Goal: Obtain resource: Obtain resource

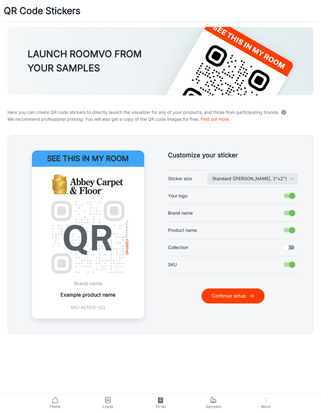
click at [250, 296] on line "submit" at bounding box center [251, 296] width 4 height 0
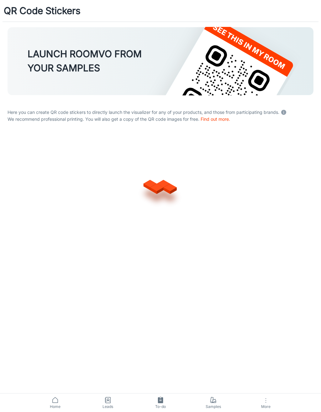
click at [258, 217] on div at bounding box center [161, 185] width 306 height 100
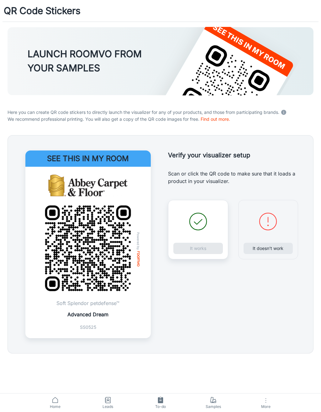
click at [212, 249] on div "It works" at bounding box center [198, 229] width 60 height 59
click at [200, 246] on button "It works" at bounding box center [197, 248] width 49 height 11
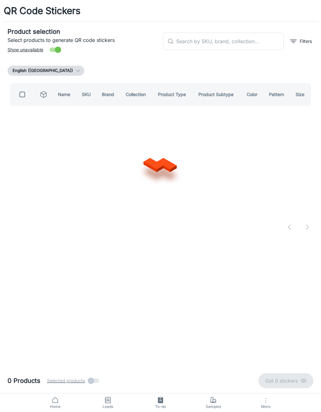
click at [258, 39] on input "text" at bounding box center [229, 42] width 107 height 18
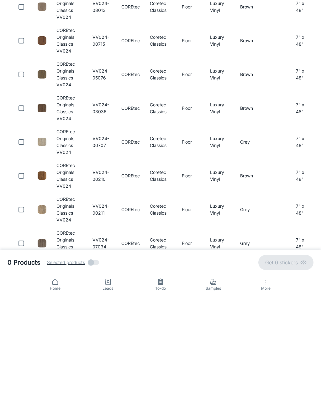
type input "VV024"
click at [18, 220] on input "checkbox" at bounding box center [21, 226] width 13 height 13
checkbox input "true"
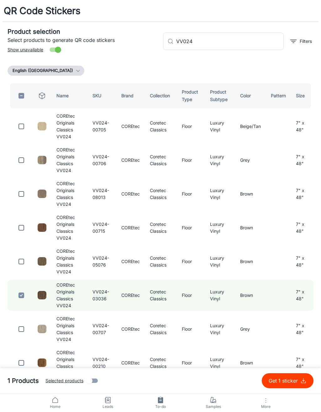
click at [255, 42] on input "VV024" at bounding box center [229, 42] width 107 height 18
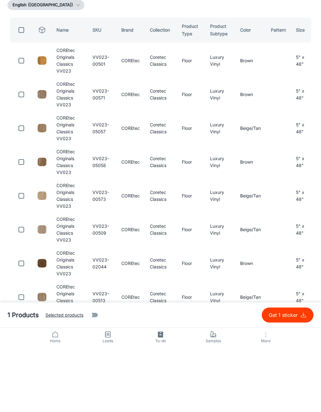
type input "VV023"
click at [22, 222] on input "checkbox" at bounding box center [21, 228] width 13 height 13
checkbox input "true"
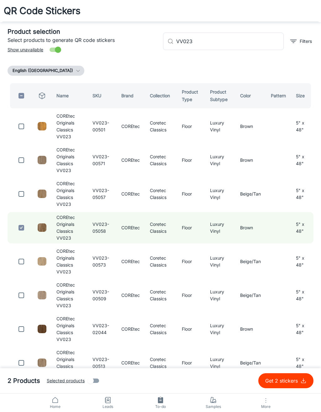
click at [256, 40] on input "VV023" at bounding box center [229, 42] width 107 height 18
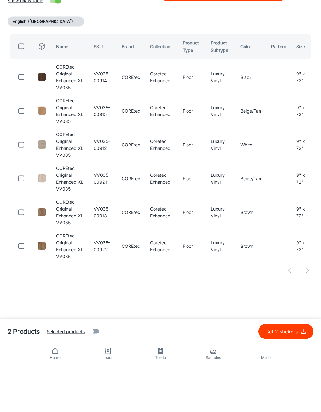
type input "VV035"
click at [21, 256] on input "checkbox" at bounding box center [21, 262] width 13 height 13
checkbox input "true"
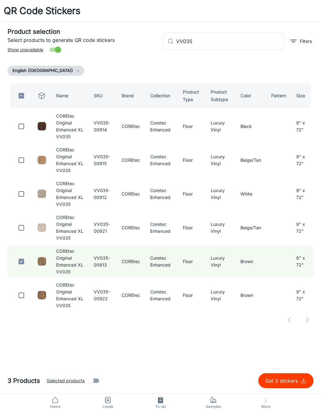
click at [249, 43] on input "VV035" at bounding box center [229, 42] width 107 height 18
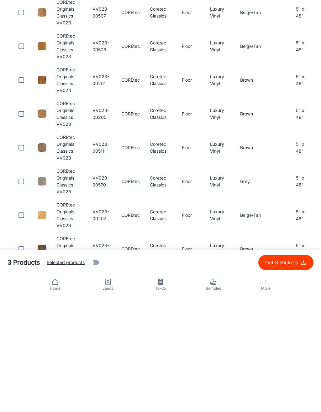
scroll to position [343, 0]
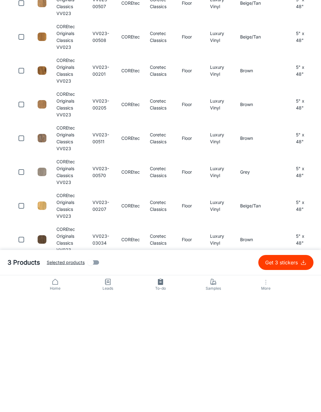
type input "VV023"
click at [22, 352] on input "checkbox" at bounding box center [21, 358] width 13 height 13
checkbox input "true"
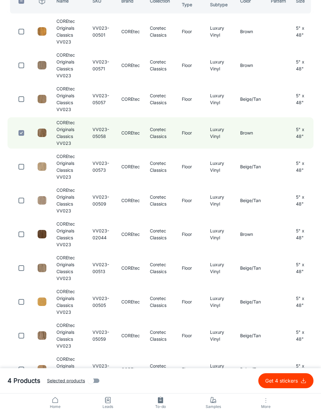
scroll to position [0, 0]
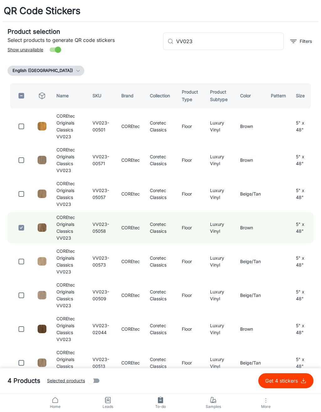
click at [257, 41] on input "VV023" at bounding box center [229, 42] width 107 height 18
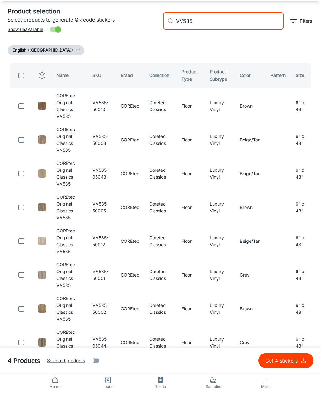
type input "VV585"
click at [23, 154] on input "checkbox" at bounding box center [21, 160] width 13 height 13
checkbox input "true"
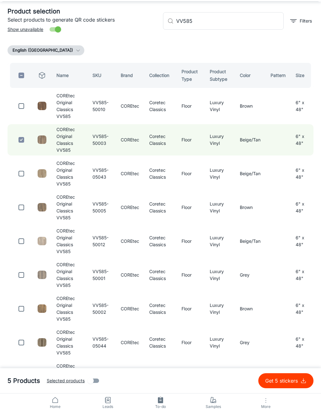
click at [240, 23] on input "VV585" at bounding box center [229, 21] width 107 height 18
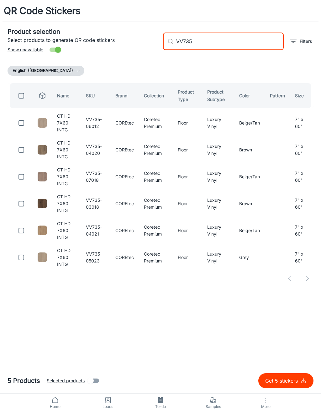
type input "VV735"
click at [24, 202] on input "checkbox" at bounding box center [21, 204] width 13 height 13
checkbox input "true"
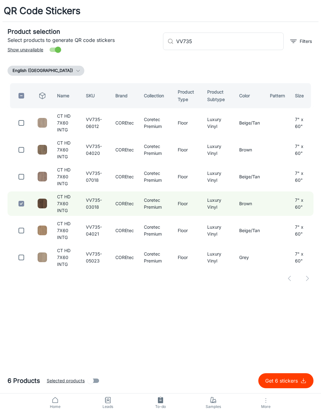
click at [250, 41] on input "VV735" at bounding box center [229, 42] width 107 height 18
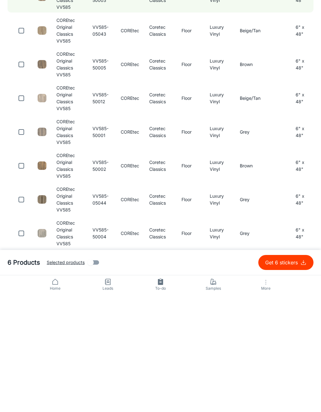
type input "VV585"
click at [26, 278] on input "checkbox" at bounding box center [21, 284] width 13 height 13
checkbox input "true"
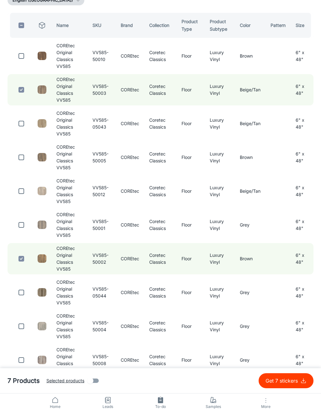
scroll to position [73, 0]
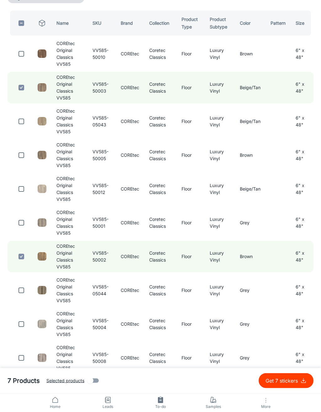
click at [15, 160] on input "checkbox" at bounding box center [21, 155] width 13 height 13
checkbox input "true"
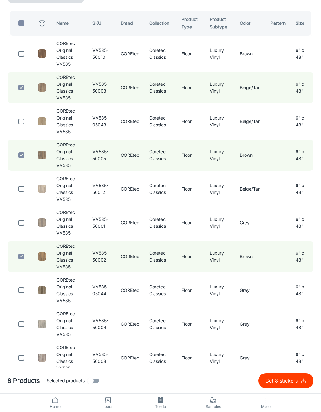
scroll to position [0, 0]
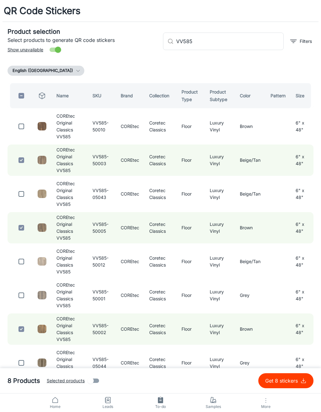
click at [250, 37] on input "VV585" at bounding box center [229, 42] width 107 height 18
click at [254, 43] on input "VV585" at bounding box center [229, 42] width 107 height 18
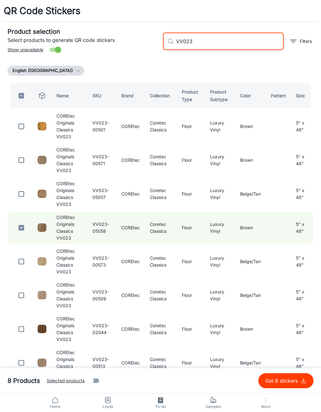
type input "VV023"
click at [25, 159] on input "checkbox" at bounding box center [21, 160] width 13 height 13
checkbox input "true"
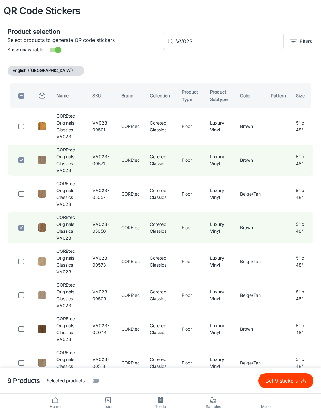
click at [257, 45] on input "VV023" at bounding box center [229, 42] width 107 height 18
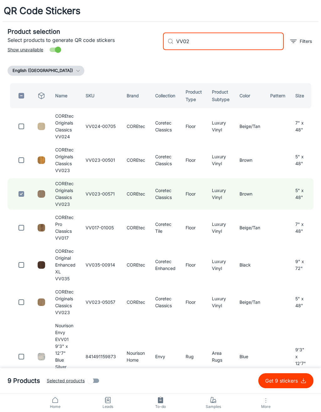
type input "VV023"
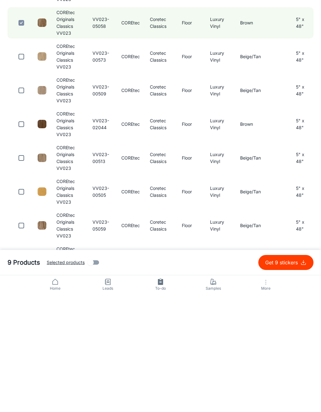
scroll to position [89, 0]
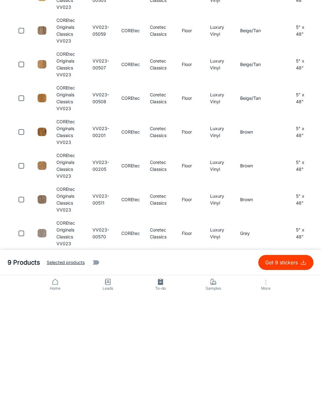
click at [21, 210] on input "checkbox" at bounding box center [21, 216] width 13 height 13
checkbox input "true"
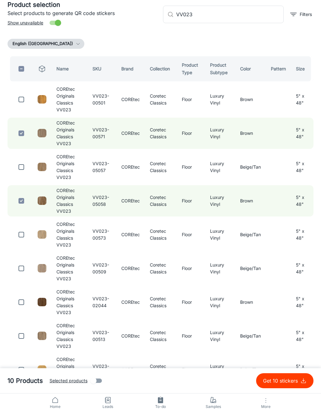
scroll to position [0, 0]
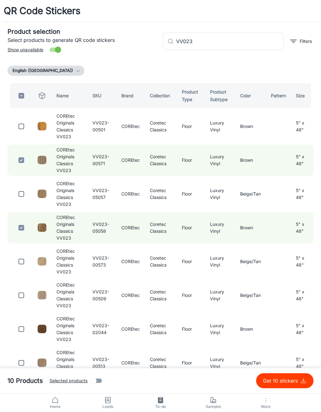
click at [255, 39] on input "VV023" at bounding box center [229, 42] width 107 height 18
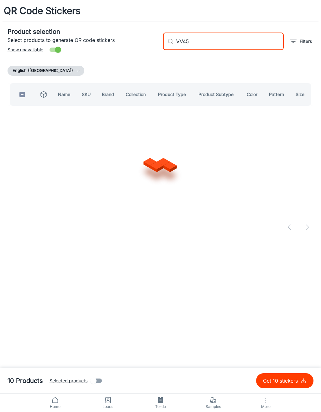
type input "VV458"
checkbox input "true"
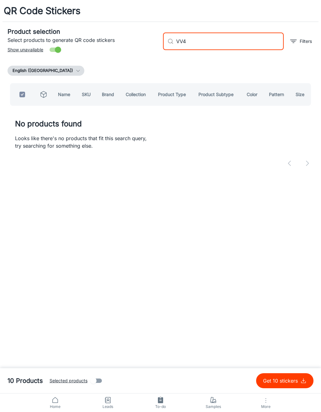
type input "VV"
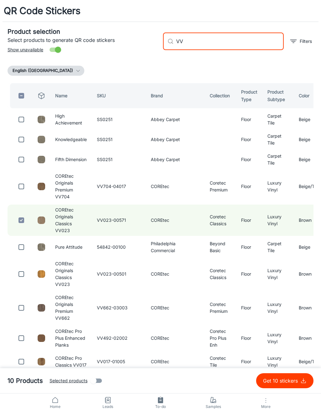
checkbox input "false"
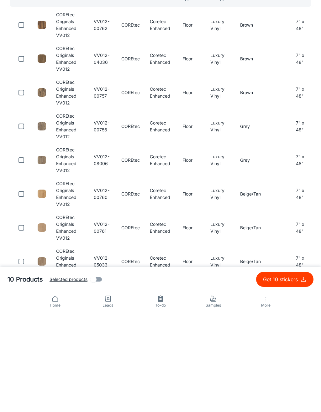
type input "VV012"
click at [23, 222] on input "checkbox" at bounding box center [21, 228] width 13 height 13
checkbox input "true"
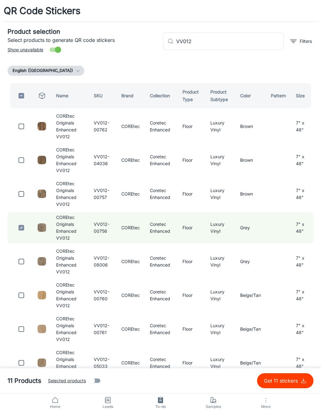
click at [255, 43] on input "VV012" at bounding box center [229, 42] width 107 height 18
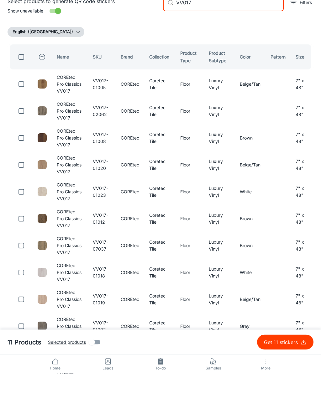
type input "VV017"
click at [22, 171] on input "checkbox" at bounding box center [21, 177] width 13 height 13
checkbox input "true"
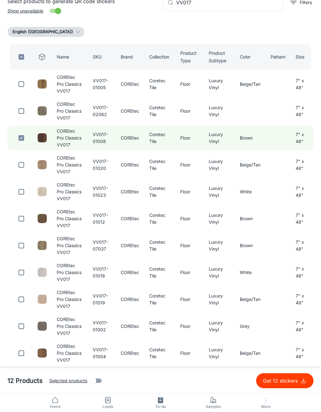
click at [255, 3] on input "VV017" at bounding box center [229, 3] width 107 height 18
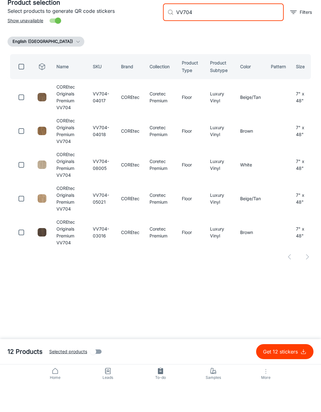
type input "VV704"
click at [21, 222] on input "checkbox" at bounding box center [21, 228] width 13 height 13
checkbox input "true"
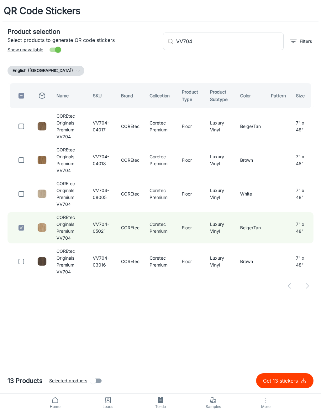
click at [242, 44] on input "VV704" at bounding box center [229, 42] width 107 height 18
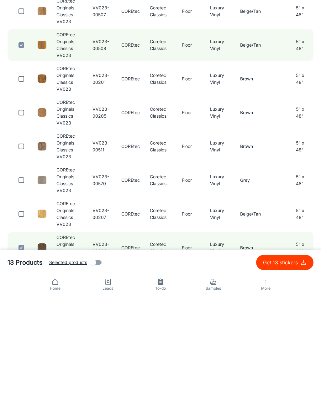
scroll to position [343, 0]
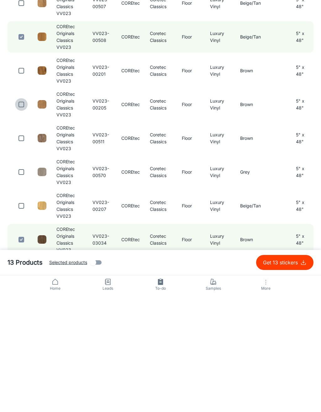
type input "VV023"
click at [23, 217] on input "checkbox" at bounding box center [21, 223] width 13 height 13
checkbox input "true"
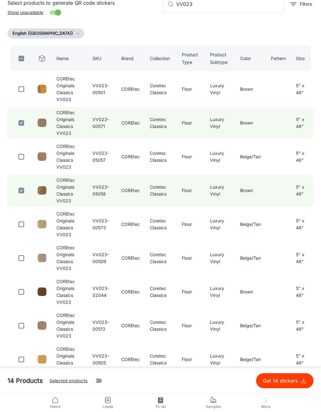
scroll to position [0, 0]
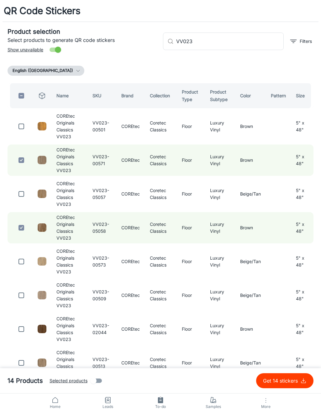
click at [263, 37] on input "VV023" at bounding box center [229, 42] width 107 height 18
click at [254, 40] on input "VV023" at bounding box center [229, 42] width 107 height 18
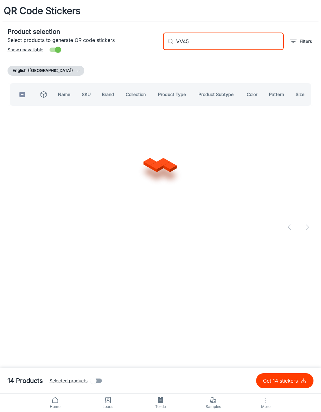
type input "VV458"
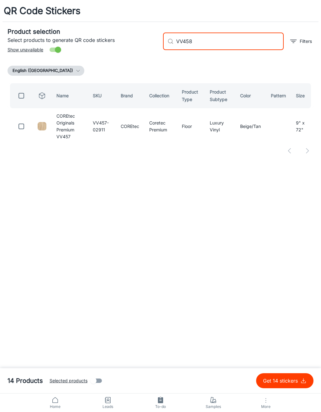
checkbox input "true"
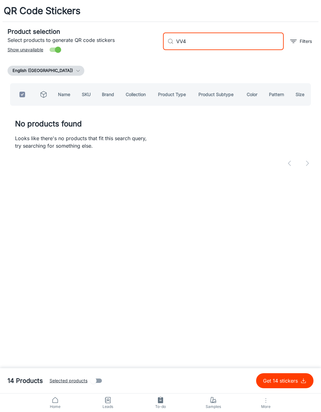
type input "VV"
checkbox input "false"
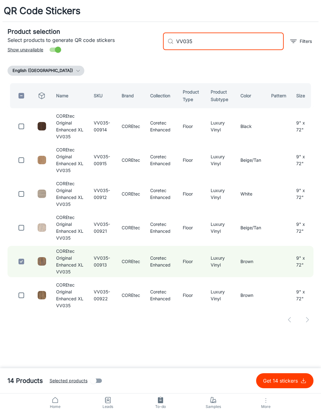
type input "VV035"
click at [24, 194] on input "checkbox" at bounding box center [21, 194] width 13 height 13
checkbox input "true"
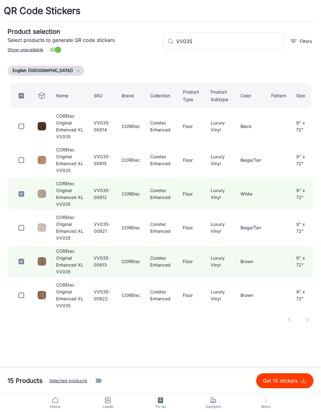
click at [244, 40] on input "VV035" at bounding box center [229, 42] width 107 height 18
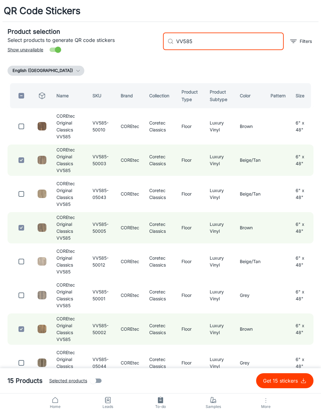
type input "VV585"
click at [18, 196] on input "checkbox" at bounding box center [21, 194] width 13 height 13
checkbox input "true"
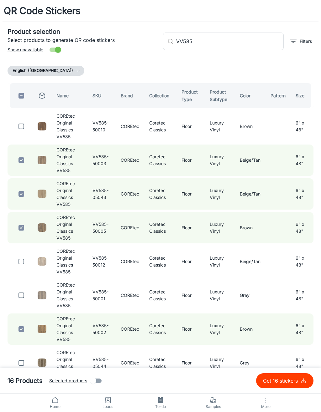
click at [249, 41] on input "VV585" at bounding box center [229, 42] width 107 height 18
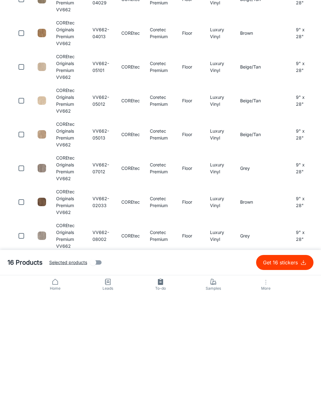
scroll to position [217, 0]
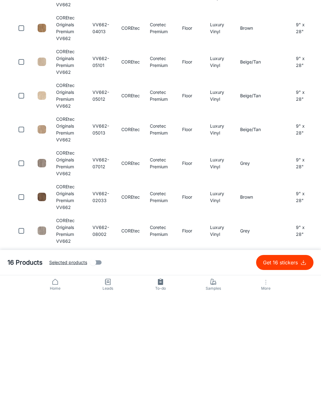
type input "VV662"
click at [23, 208] on input "checkbox" at bounding box center [21, 214] width 13 height 13
checkbox input "true"
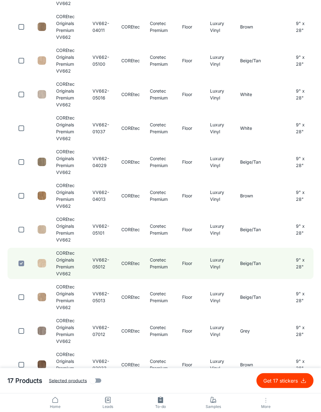
scroll to position [0, 0]
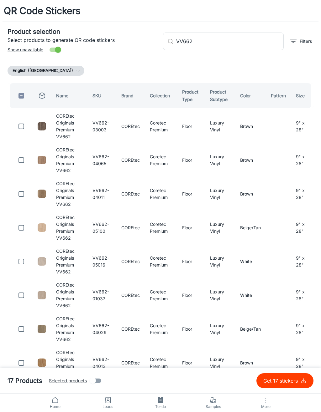
click at [261, 36] on input "VV662" at bounding box center [229, 42] width 107 height 18
click at [252, 40] on input "VV662" at bounding box center [229, 42] width 107 height 18
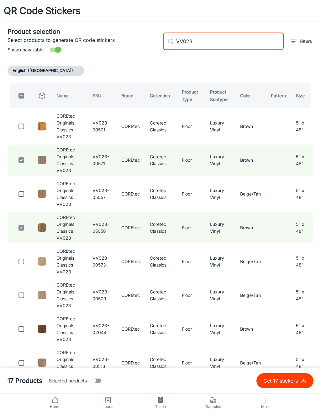
type input "VV023"
click at [22, 128] on input "checkbox" at bounding box center [21, 126] width 13 height 13
checkbox input "true"
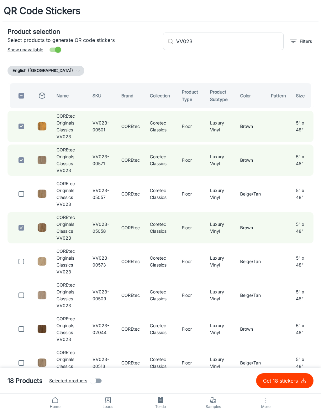
click at [246, 37] on input "VV023" at bounding box center [229, 42] width 107 height 18
click at [253, 43] on input "VV023" at bounding box center [229, 42] width 107 height 18
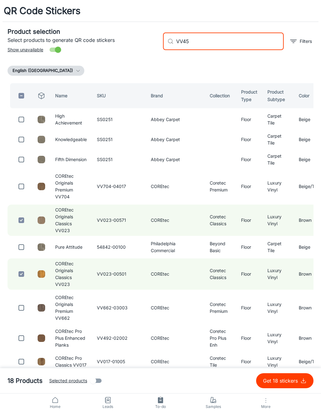
type input "VV458"
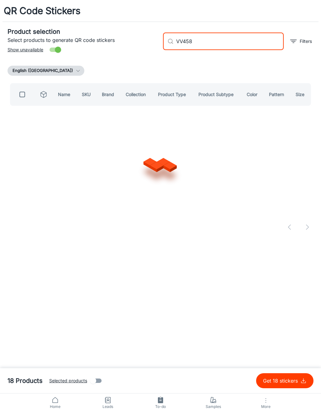
checkbox input "true"
type input "VV"
checkbox input "false"
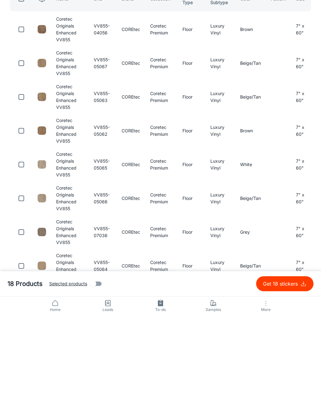
type input "VV855"
click at [22, 188] on input "checkbox" at bounding box center [21, 194] width 13 height 13
checkbox input "true"
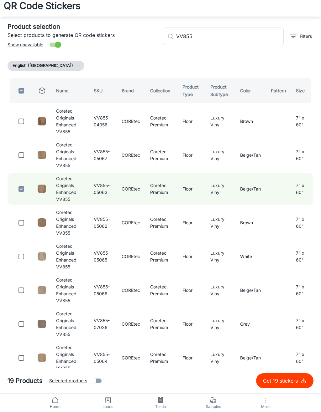
click at [262, 34] on input "VV855" at bounding box center [229, 37] width 107 height 18
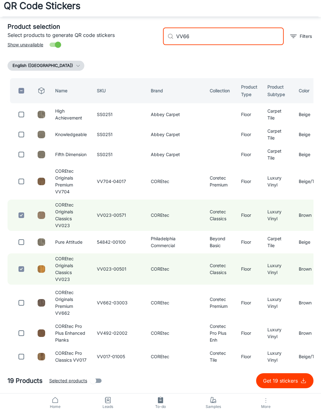
scroll to position [0, 0]
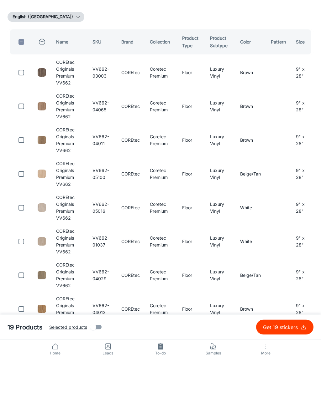
type input "VV662"
click at [17, 188] on input "checkbox" at bounding box center [21, 194] width 13 height 13
checkbox input "true"
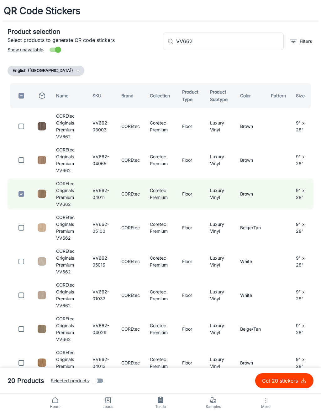
click at [248, 44] on input "VV662" at bounding box center [229, 42] width 107 height 18
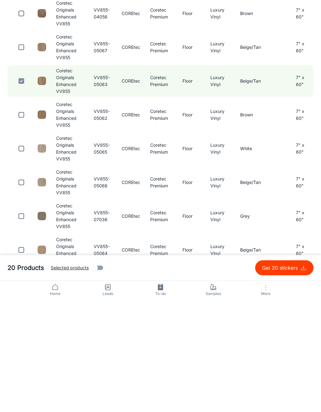
scroll to position [5, 0]
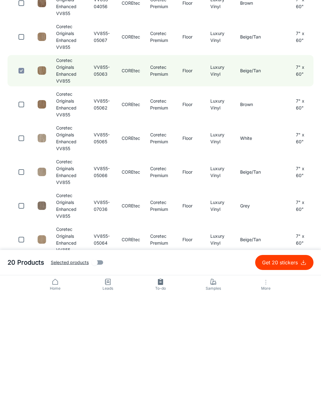
type input "VV855"
click at [25, 318] on input "checkbox" at bounding box center [21, 324] width 13 height 13
checkbox input "true"
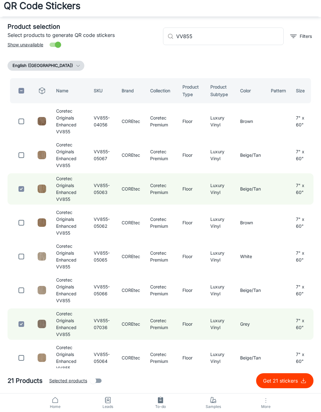
scroll to position [0, 0]
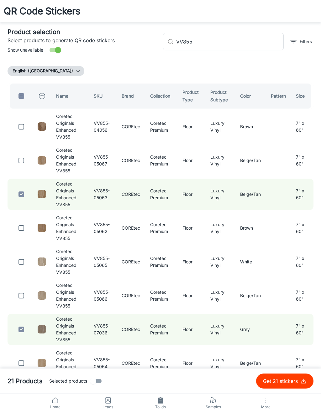
click at [253, 41] on input "VV855" at bounding box center [229, 42] width 107 height 18
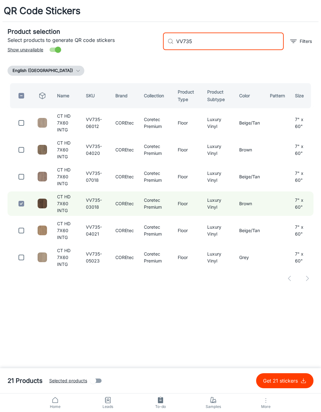
type input "VV735"
click at [19, 234] on input "checkbox" at bounding box center [21, 231] width 13 height 13
checkbox input "true"
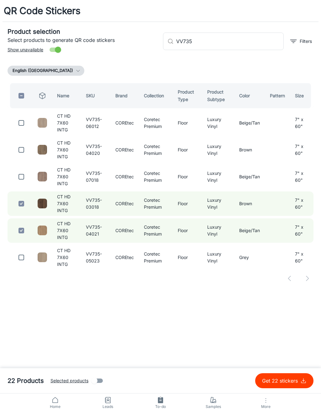
click at [246, 39] on input "VV735" at bounding box center [229, 42] width 107 height 18
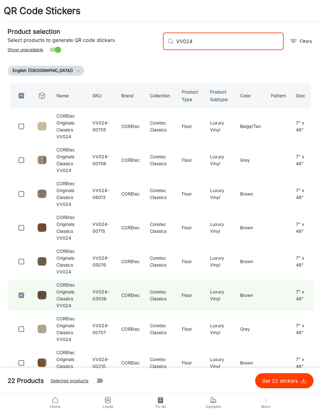
type input "VV024"
click at [25, 130] on input "checkbox" at bounding box center [21, 126] width 13 height 13
checkbox input "true"
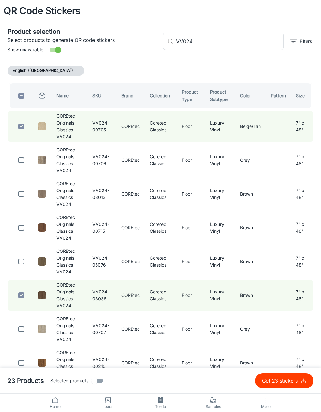
click at [251, 37] on input "VV024" at bounding box center [229, 42] width 107 height 18
click at [251, 45] on input "VV024" at bounding box center [229, 42] width 107 height 18
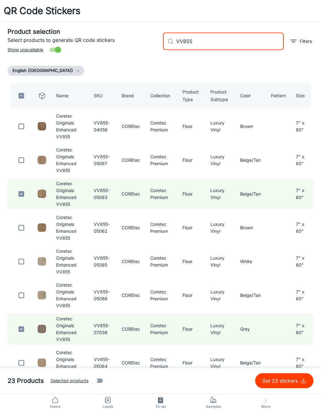
type input "VV855"
click at [21, 160] on input "checkbox" at bounding box center [21, 160] width 13 height 13
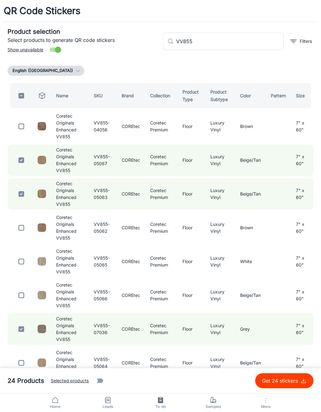
click at [297, 382] on p "Get 24 stickers" at bounding box center [281, 381] width 38 height 8
checkbox input "false"
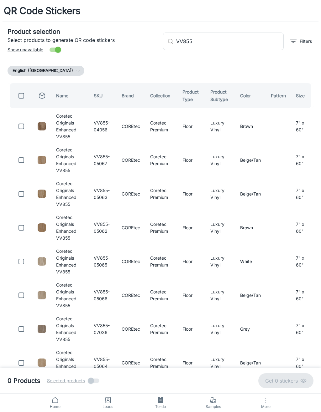
click at [247, 44] on input "VV855" at bounding box center [229, 42] width 107 height 18
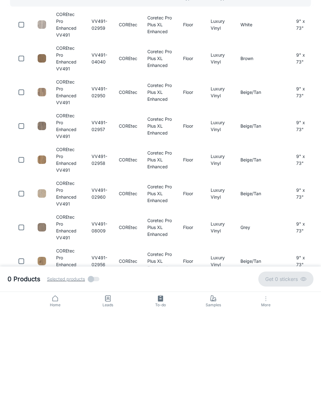
type input "VV491"
click at [20, 357] on input "checkbox" at bounding box center [21, 363] width 13 height 13
checkbox input "true"
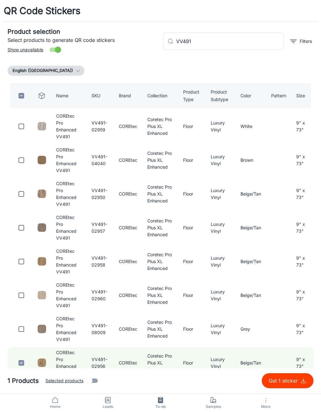
click at [254, 39] on input "VV491" at bounding box center [229, 42] width 107 height 18
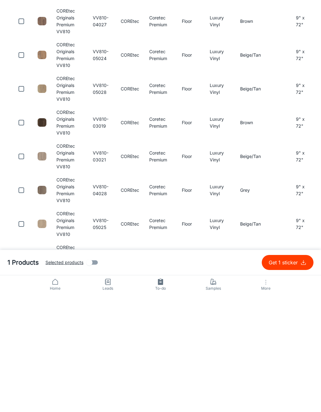
type input "VV810"
click at [20, 302] on input "checkbox" at bounding box center [21, 308] width 13 height 13
checkbox input "true"
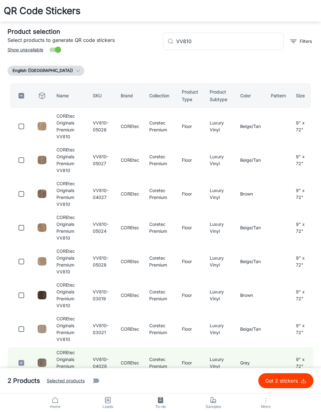
click at [255, 44] on input "VV810" at bounding box center [229, 42] width 107 height 18
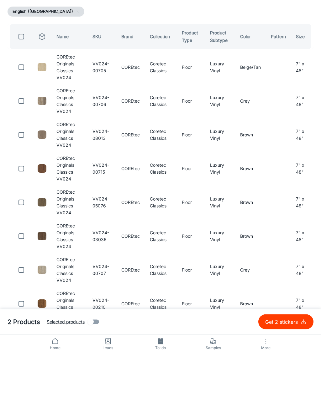
type input "VV024"
click at [23, 188] on input "checkbox" at bounding box center [21, 194] width 13 height 13
checkbox input "true"
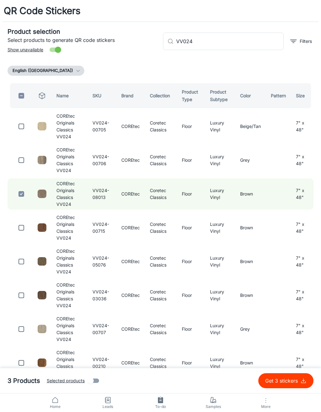
click at [258, 40] on input "VV024" at bounding box center [229, 42] width 107 height 18
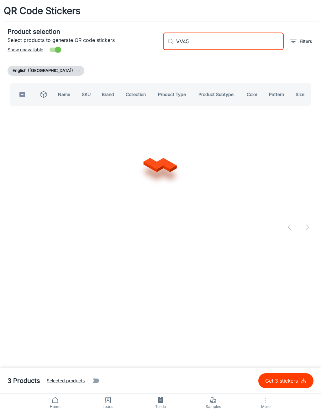
type input "VV458"
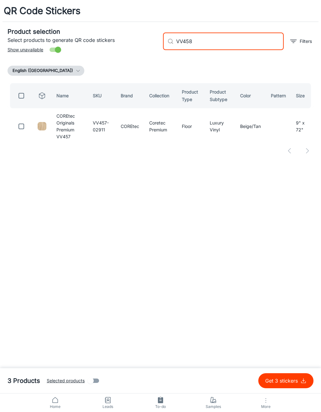
checkbox input "true"
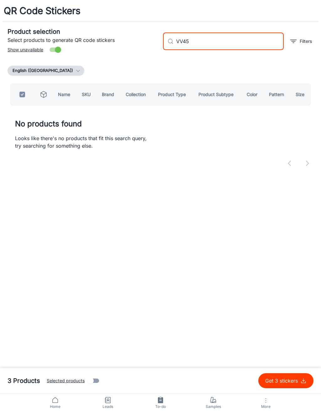
type input "VV4"
checkbox input "false"
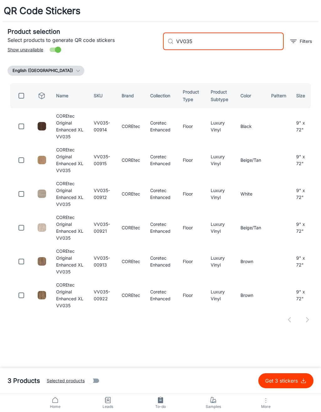
type input "VV035"
click at [19, 197] on input "checkbox" at bounding box center [21, 194] width 13 height 13
checkbox input "true"
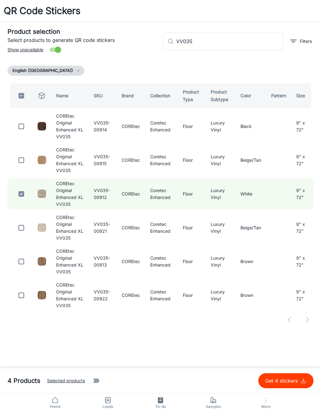
click at [251, 40] on input "VV035" at bounding box center [229, 42] width 107 height 18
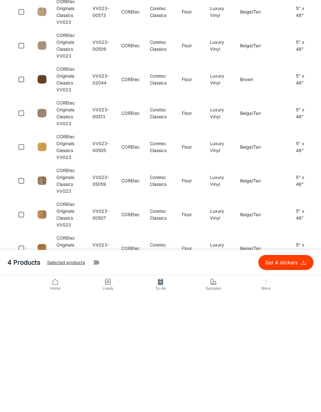
scroll to position [132, 0]
type input "VV023"
click at [19, 259] on input "checkbox" at bounding box center [21, 265] width 13 height 13
checkbox input "true"
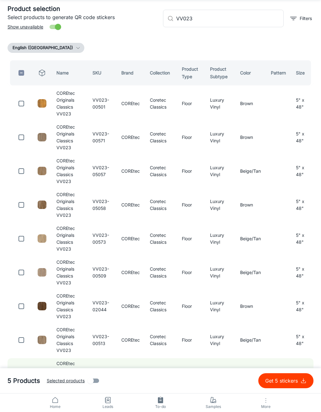
scroll to position [0, 0]
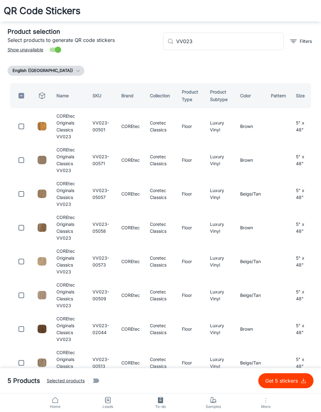
click at [252, 40] on input "VV023" at bounding box center [229, 42] width 107 height 18
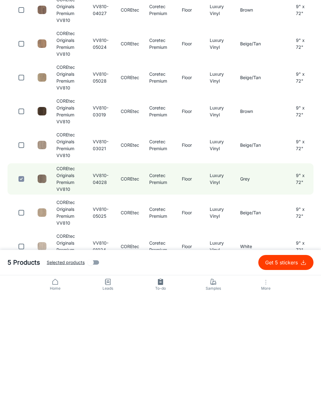
scroll to position [73, 0]
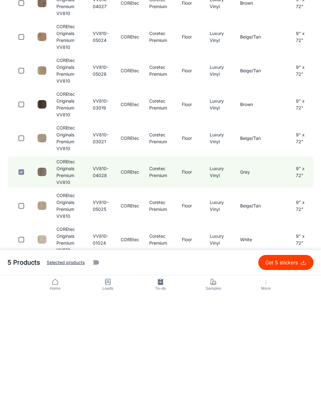
type input "VV810"
click at [20, 352] on input "checkbox" at bounding box center [21, 358] width 13 height 13
checkbox input "true"
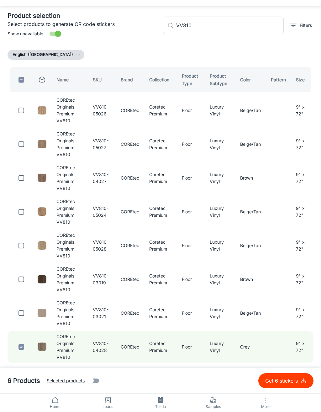
scroll to position [0, 0]
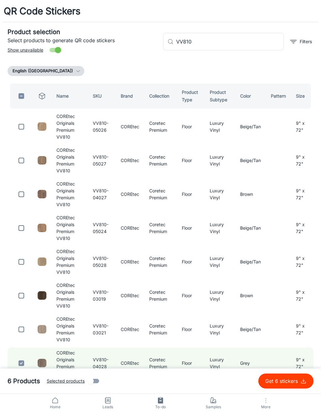
click at [258, 39] on input "VV810" at bounding box center [229, 42] width 107 height 18
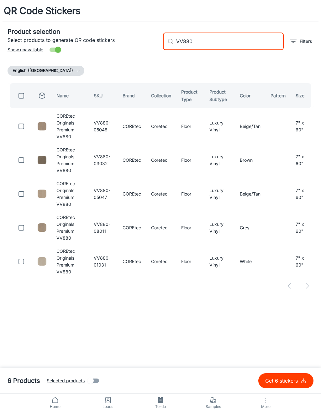
type input "VV880"
click at [21, 161] on input "checkbox" at bounding box center [21, 160] width 13 height 13
checkbox input "true"
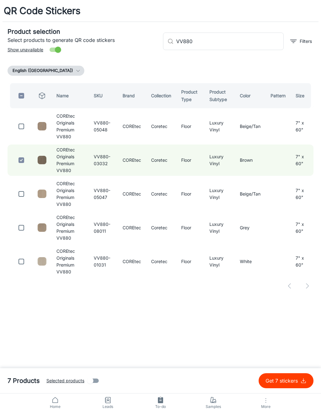
click at [249, 41] on input "VV880" at bounding box center [229, 42] width 107 height 18
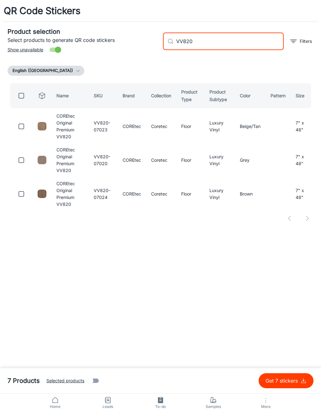
type input "VV820"
click at [25, 192] on input "checkbox" at bounding box center [21, 194] width 13 height 13
checkbox input "true"
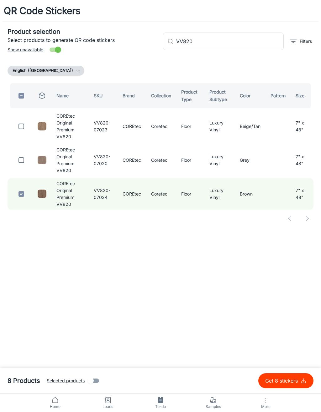
click at [246, 44] on input "VV820" at bounding box center [229, 42] width 107 height 18
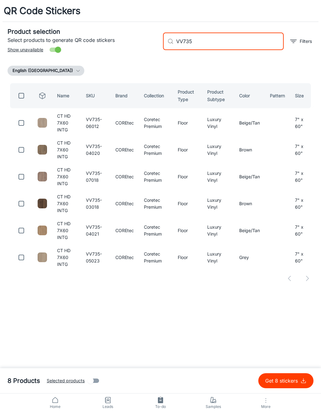
type input "VV735"
click at [23, 256] on input "checkbox" at bounding box center [21, 257] width 13 height 13
checkbox input "true"
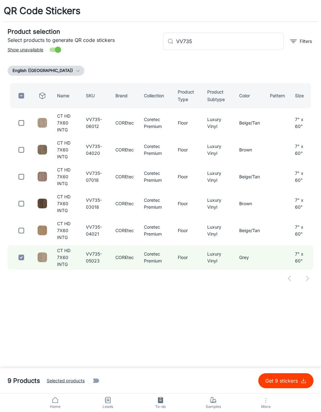
click at [258, 41] on input "VV735" at bounding box center [229, 42] width 107 height 18
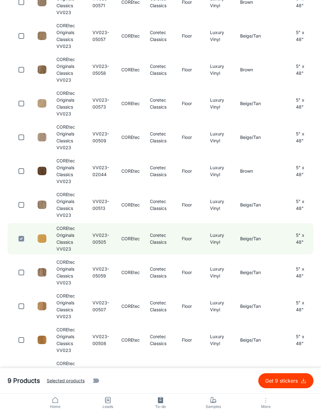
scroll to position [158, 0]
type input "VV023"
click at [18, 138] on input "checkbox" at bounding box center [21, 138] width 13 height 13
checkbox input "true"
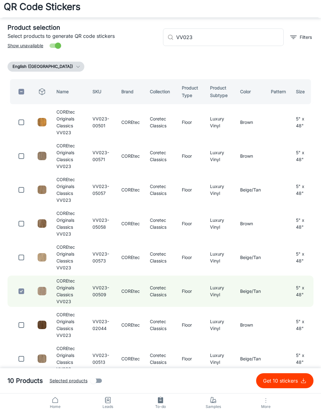
scroll to position [0, 0]
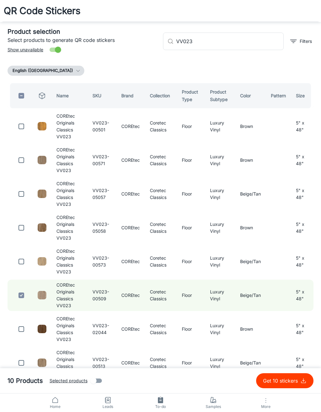
click at [256, 42] on input "VV023" at bounding box center [229, 42] width 107 height 18
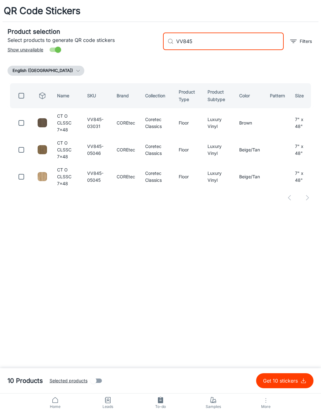
type input "VV845"
click at [25, 151] on input "checkbox" at bounding box center [21, 150] width 13 height 13
checkbox input "true"
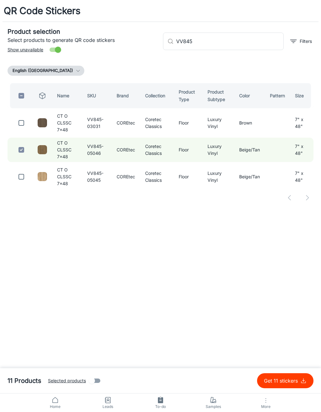
click at [242, 38] on input "VV845" at bounding box center [229, 42] width 107 height 18
click at [254, 43] on input "VV845" at bounding box center [229, 42] width 107 height 18
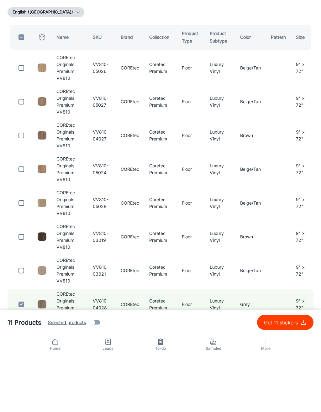
type input "VV810"
click at [18, 222] on input "checkbox" at bounding box center [21, 228] width 13 height 13
checkbox input "true"
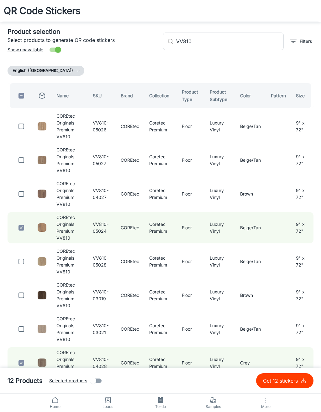
click at [266, 38] on input "VV810" at bounding box center [229, 42] width 107 height 18
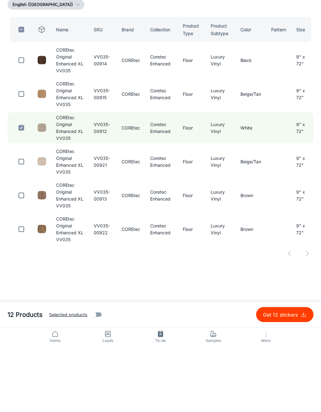
type input "VV035"
click at [19, 289] on input "checkbox" at bounding box center [21, 295] width 13 height 13
checkbox input "true"
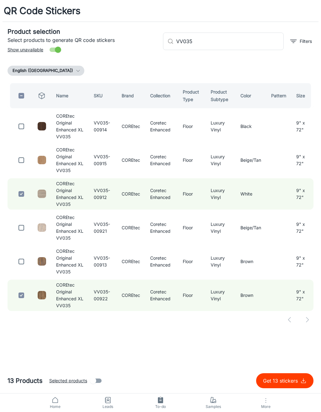
click at [254, 37] on input "VV035" at bounding box center [229, 42] width 107 height 18
click at [250, 45] on input "VV035" at bounding box center [229, 42] width 107 height 18
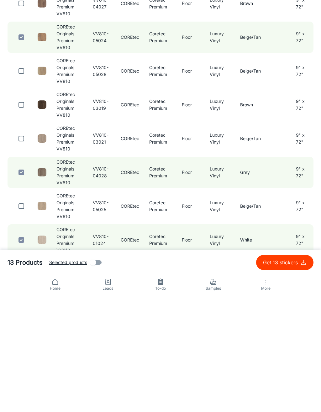
scroll to position [73, 0]
type input "VV810"
click at [20, 318] on input "checkbox" at bounding box center [21, 324] width 13 height 13
checkbox input "true"
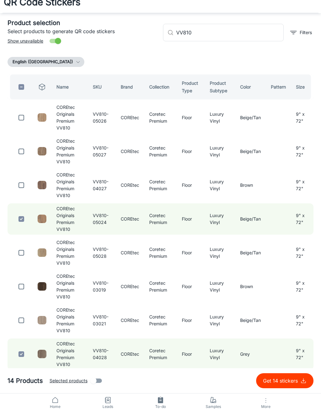
scroll to position [0, 0]
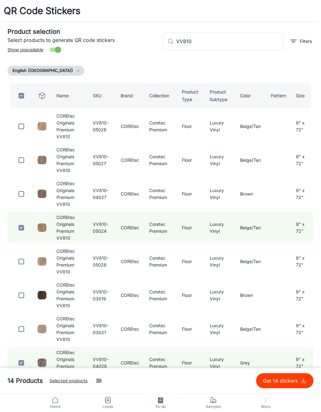
click at [260, 41] on input "VV810" at bounding box center [229, 42] width 107 height 18
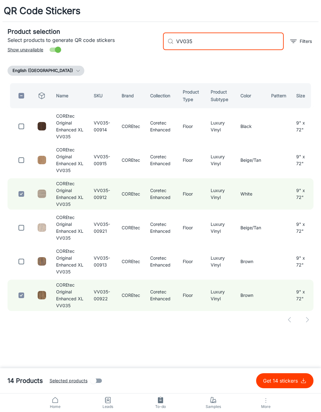
type input "VV035"
click at [23, 160] on input "checkbox" at bounding box center [21, 160] width 13 height 13
checkbox input "true"
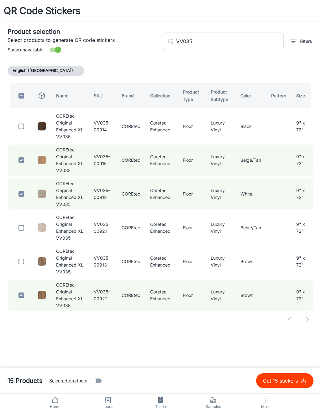
click at [226, 46] on input "VV035" at bounding box center [229, 42] width 107 height 18
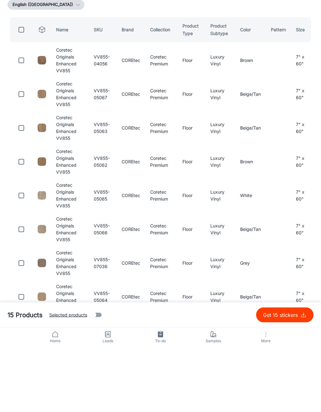
type input "VV855"
click at [26, 222] on input "checkbox" at bounding box center [21, 228] width 13 height 13
checkbox input "true"
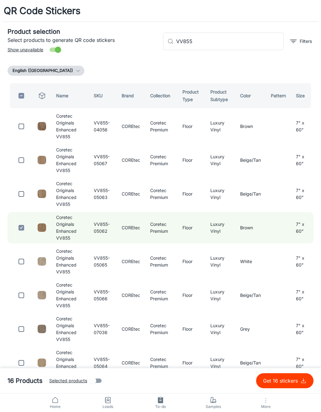
click at [260, 35] on input "VV855" at bounding box center [229, 42] width 107 height 18
click at [269, 37] on input "VV855" at bounding box center [229, 42] width 107 height 18
click at [261, 42] on input "VV855" at bounding box center [229, 42] width 107 height 18
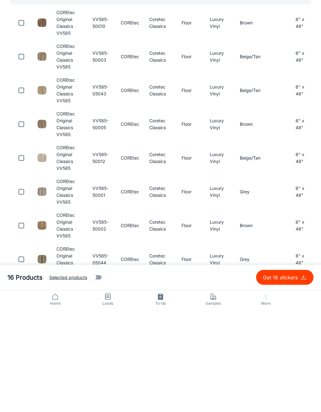
type input "VV585"
click at [26, 289] on input "checkbox" at bounding box center [21, 295] width 13 height 13
checkbox input "true"
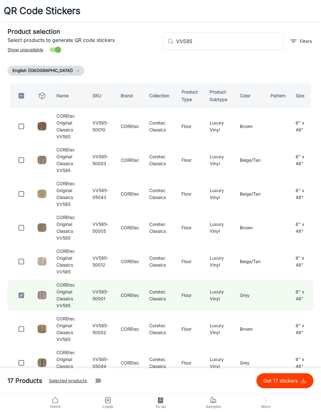
click at [258, 37] on input "VV585" at bounding box center [229, 42] width 107 height 18
click at [261, 41] on input "VV585" at bounding box center [229, 42] width 107 height 18
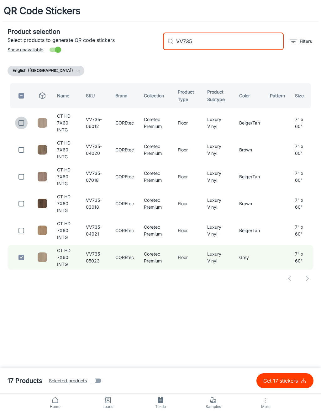
type input "VV735"
click at [22, 124] on input "checkbox" at bounding box center [21, 123] width 13 height 13
checkbox input "true"
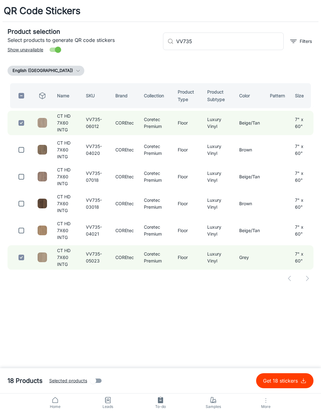
click at [252, 40] on input "VV735" at bounding box center [229, 42] width 107 height 18
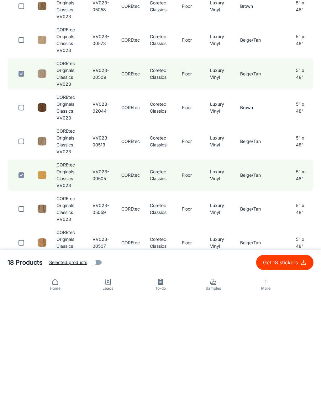
scroll to position [106, 0]
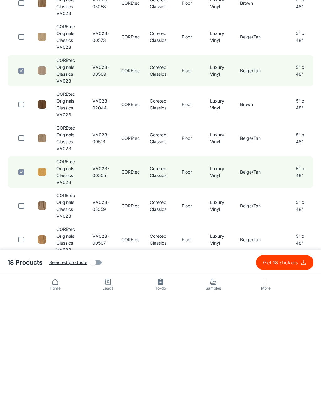
type input "VV023"
click at [22, 251] on input "checkbox" at bounding box center [21, 257] width 13 height 13
checkbox input "true"
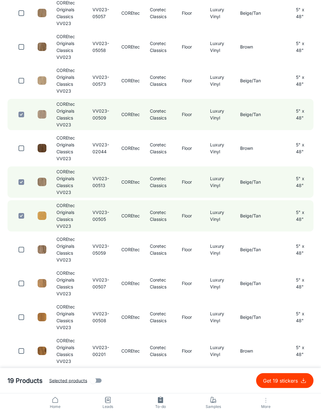
scroll to position [0, 0]
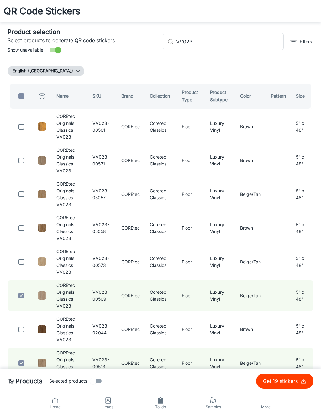
click at [259, 39] on input "VV023" at bounding box center [229, 42] width 107 height 18
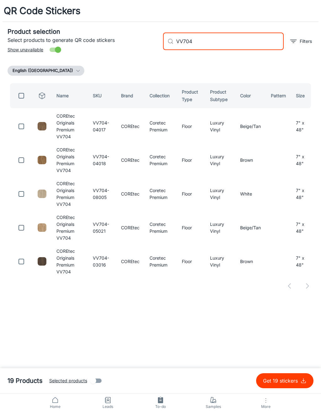
type input "VV704"
click at [23, 162] on input "checkbox" at bounding box center [21, 160] width 13 height 13
checkbox input "true"
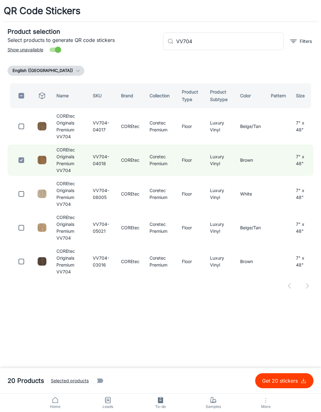
click at [249, 36] on input "VV704" at bounding box center [229, 42] width 107 height 18
click at [258, 43] on input "VV704" at bounding box center [229, 42] width 107 height 18
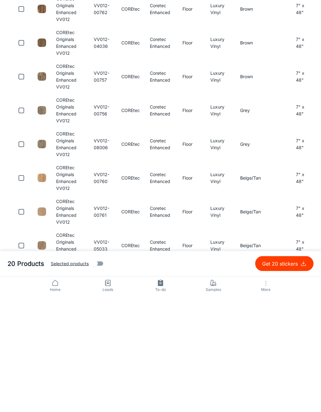
scroll to position [5, 0]
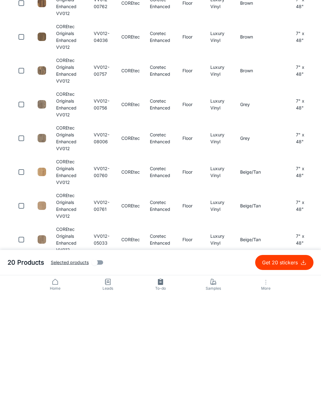
type input "VV012"
click at [26, 318] on input "checkbox" at bounding box center [21, 324] width 13 height 13
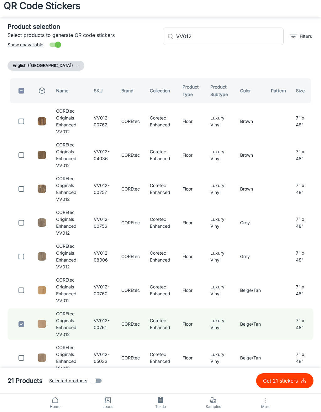
scroll to position [0, 0]
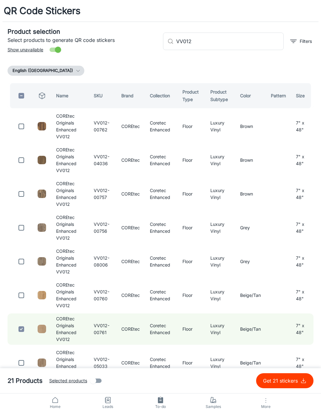
click at [296, 379] on p "Get 21 stickers" at bounding box center [281, 381] width 37 height 8
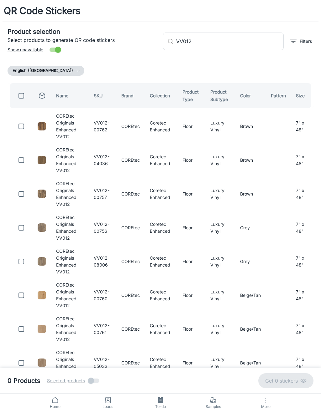
checkbox input "false"
